Goal: Task Accomplishment & Management: Manage account settings

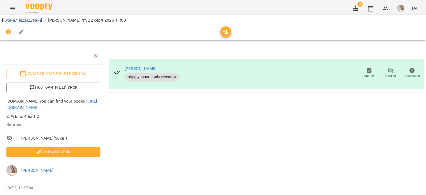
click at [26, 20] on link "Журнал відвідувань" at bounding box center [22, 20] width 40 height 5
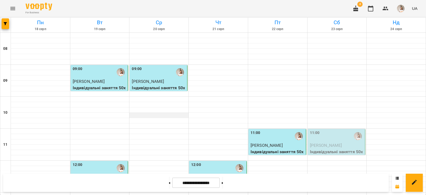
click at [145, 114] on div at bounding box center [158, 115] width 59 height 5
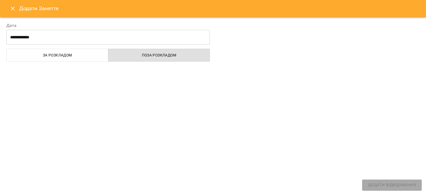
select select "**********"
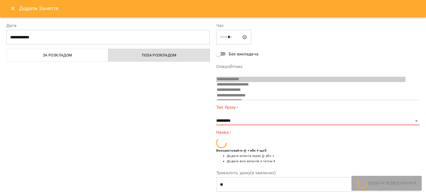
scroll to position [36, 0]
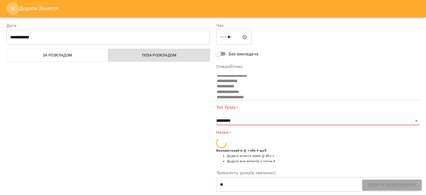
click at [11, 10] on icon "Close" at bounding box center [13, 8] width 6 height 6
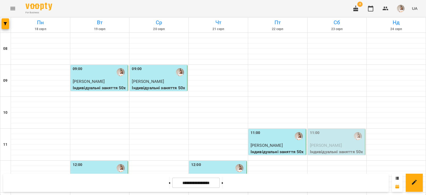
scroll to position [133, 0]
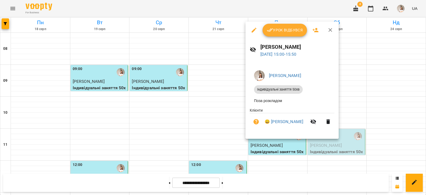
click at [279, 25] on button "Урок відбувся" at bounding box center [284, 30] width 45 height 13
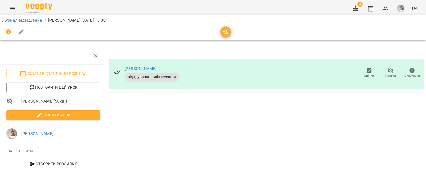
click at [74, 112] on span "Змінити урок" at bounding box center [53, 115] width 85 height 6
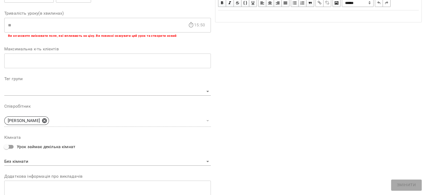
scroll to position [159, 0]
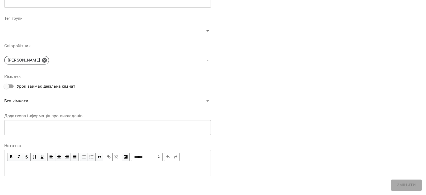
click at [67, 175] on div "**********" at bounding box center [107, 163] width 206 height 26
click at [69, 172] on div "Edit text" at bounding box center [107, 170] width 201 height 6
click at [22, 172] on div "Edit text" at bounding box center [107, 170] width 201 height 6
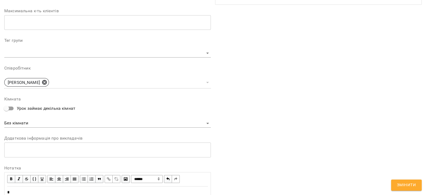
scroll to position [181, 0]
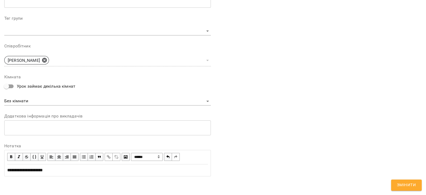
click at [412, 185] on span "Змінити" at bounding box center [406, 184] width 19 height 7
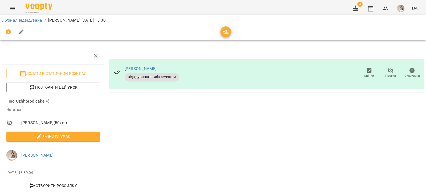
scroll to position [9, 0]
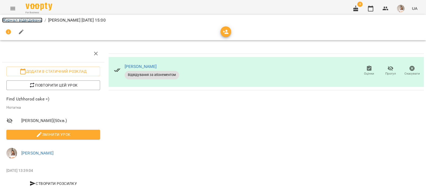
click at [38, 22] on link "Журнал відвідувань" at bounding box center [22, 20] width 40 height 5
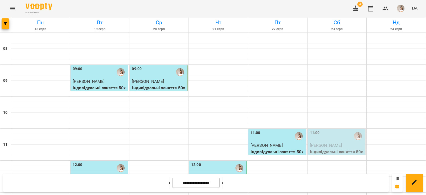
scroll to position [232, 0]
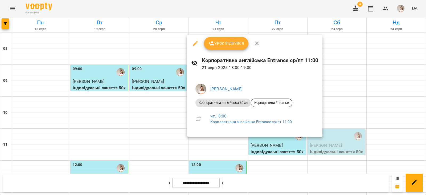
click at [225, 46] on span "Урок відбувся" at bounding box center [226, 43] width 36 height 6
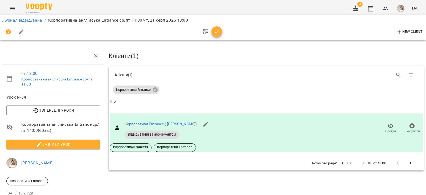
click at [216, 32] on icon "button" at bounding box center [217, 32] width 6 height 6
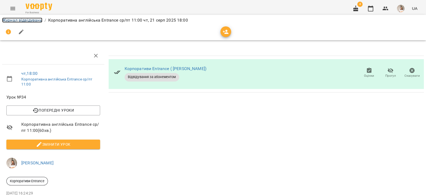
click at [29, 22] on link "Журнал відвідувань" at bounding box center [22, 20] width 40 height 5
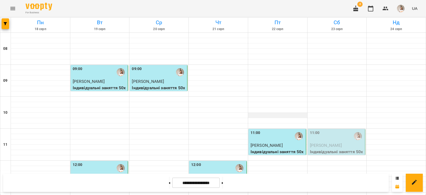
scroll to position [172, 0]
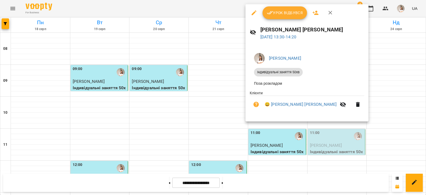
click at [272, 10] on icon "button" at bounding box center [270, 13] width 6 height 6
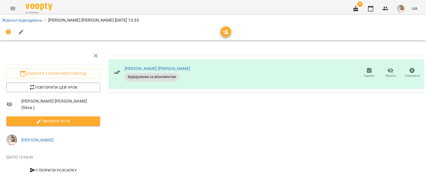
click at [76, 118] on span "Змінити урок" at bounding box center [53, 121] width 85 height 6
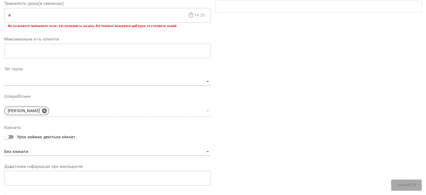
scroll to position [159, 0]
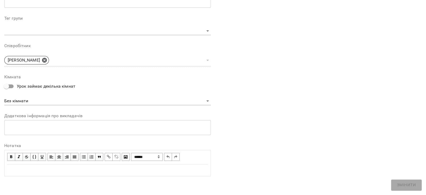
click at [23, 166] on div "Edit text" at bounding box center [107, 169] width 205 height 11
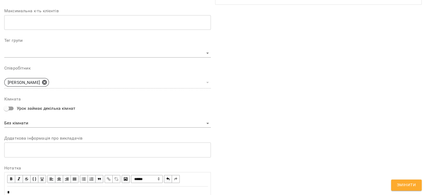
scroll to position [181, 0]
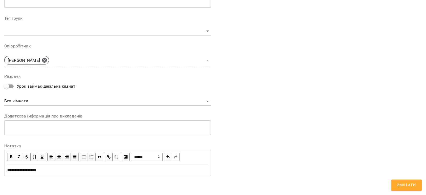
click at [401, 188] on span "Змінити" at bounding box center [406, 184] width 19 height 7
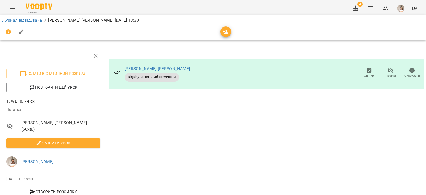
click at [402, 7] on img "button" at bounding box center [400, 8] width 7 height 7
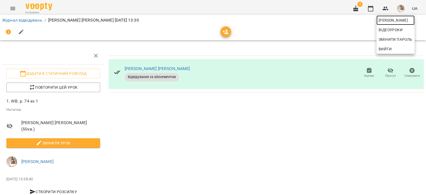
click at [408, 20] on span "[PERSON_NAME]" at bounding box center [395, 20] width 34 height 6
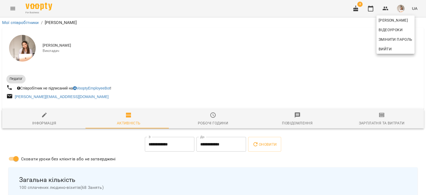
click at [365, 125] on div at bounding box center [213, 97] width 426 height 195
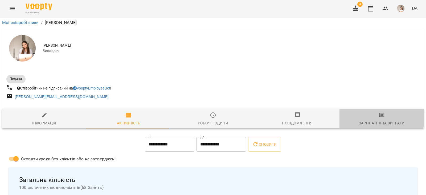
click at [373, 117] on span "Зарплатня та Витрати" at bounding box center [381, 119] width 78 height 14
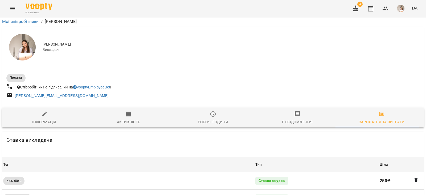
scroll to position [481, 0]
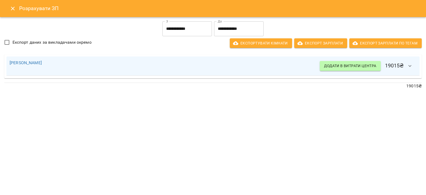
click at [7, 7] on button "Close" at bounding box center [12, 8] width 13 height 13
